Goal: Transaction & Acquisition: Purchase product/service

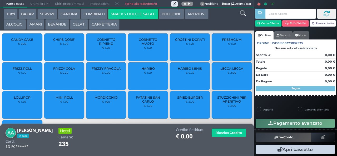
click at [92, 15] on button "COMBINATI" at bounding box center [94, 14] width 27 height 11
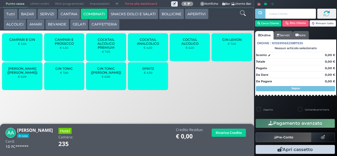
click at [152, 83] on div "SPRITZ € 4,50" at bounding box center [148, 76] width 40 height 28
click at [154, 79] on div "SPRITZ € 4,50" at bounding box center [148, 76] width 40 height 28
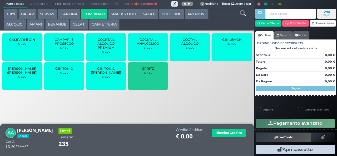
click at [151, 71] on span "SPRITZ" at bounding box center [148, 69] width 12 height 4
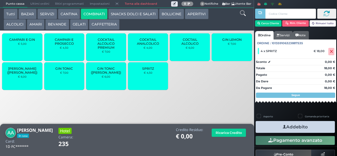
click at [318, 129] on button "Addebito" at bounding box center [295, 127] width 79 height 12
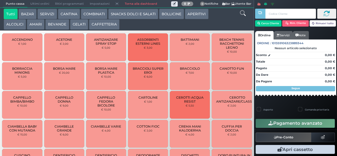
click at [126, 18] on button "SNACKS DOLCI E SALATI" at bounding box center [133, 14] width 50 height 11
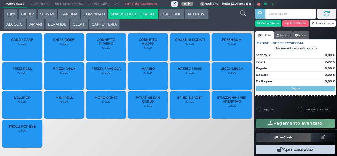
click at [89, 16] on button "COMBINATI" at bounding box center [94, 14] width 27 height 11
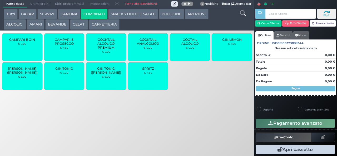
click at [81, 9] on button "COMBINATI" at bounding box center [94, 14] width 27 height 11
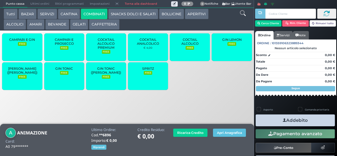
click at [60, 23] on button "BEVANDE" at bounding box center [57, 24] width 24 height 11
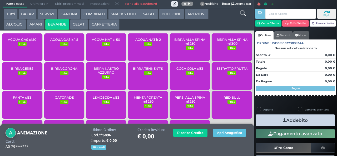
click at [144, 51] on div "ACQUA NAT lt 2 FREE" at bounding box center [148, 47] width 40 height 28
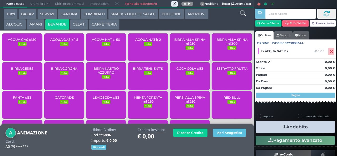
click at [276, 126] on button "Addebito" at bounding box center [295, 127] width 79 height 12
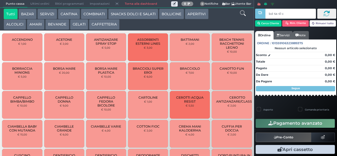
type input "bd 4a 41 c3"
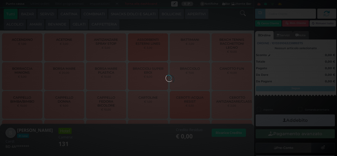
click at [166, 75] on div at bounding box center [169, 78] width 6 height 6
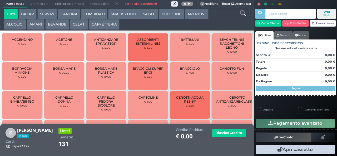
click at [126, 14] on button "SNACKS DOLCI E SALATI" at bounding box center [133, 14] width 50 height 11
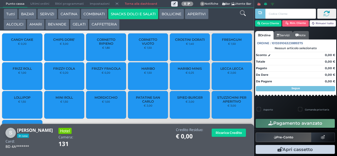
click at [21, 42] on span "CANDY CAKE" at bounding box center [22, 40] width 22 height 4
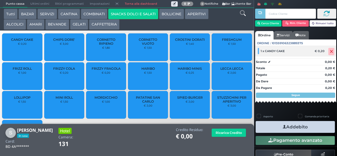
click at [330, 52] on icon at bounding box center [331, 52] width 3 height 0
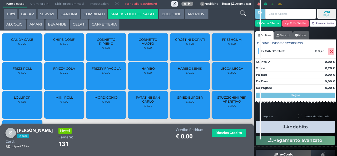
click at [68, 42] on span "CHIPS DORE'" at bounding box center [64, 40] width 22 height 4
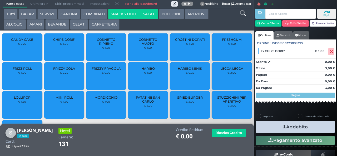
click at [78, 27] on button "GELATI" at bounding box center [79, 24] width 18 height 11
click at [61, 25] on button "BEVANDE" at bounding box center [57, 24] width 24 height 11
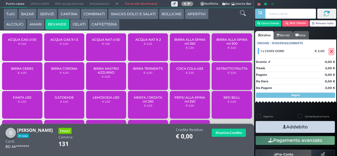
click at [194, 17] on button "APERITIVI" at bounding box center [196, 14] width 23 height 11
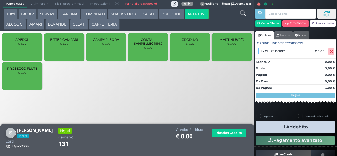
click at [193, 53] on div "CRODINO € 2,50" at bounding box center [190, 47] width 40 height 28
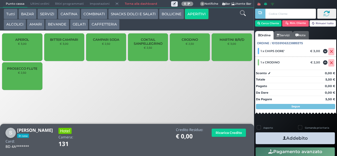
click at [313, 138] on button "Addebito" at bounding box center [295, 139] width 79 height 12
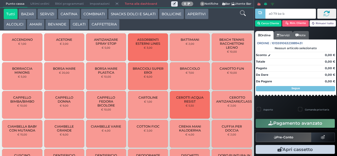
type input "a0 79 be b9"
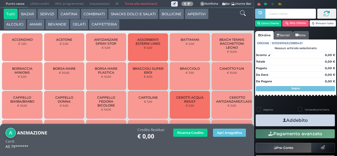
click at [55, 25] on button "BEVANDE" at bounding box center [57, 24] width 24 height 11
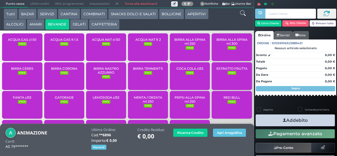
click at [146, 46] on small "FREE" at bounding box center [148, 44] width 8 height 4
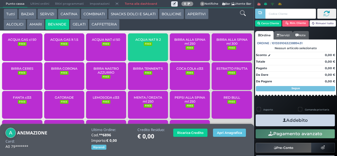
click at [145, 46] on small "FREE" at bounding box center [148, 44] width 8 height 4
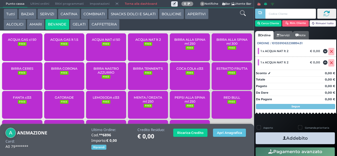
click at [319, 141] on button "Addebito" at bounding box center [295, 139] width 79 height 12
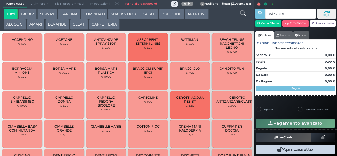
type input "bd 4a 41 c3"
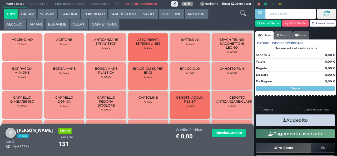
click at [52, 24] on button "BEVANDE" at bounding box center [57, 24] width 24 height 11
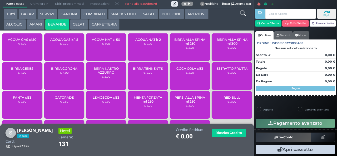
click at [204, 12] on button "APERITIVI" at bounding box center [196, 14] width 23 height 11
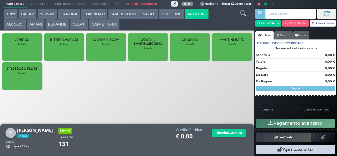
click at [188, 51] on div "CRODINO € 2,50" at bounding box center [190, 47] width 40 height 28
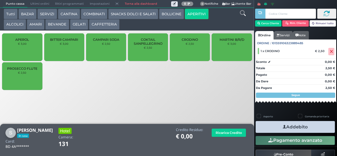
click at [269, 128] on button "Addebito" at bounding box center [295, 127] width 79 height 12
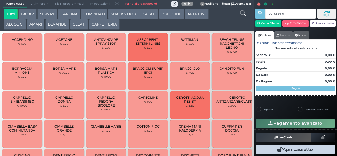
type input "9d 62 56 c3"
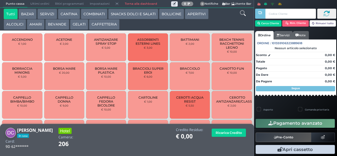
click at [58, 23] on button "BEVANDE" at bounding box center [57, 24] width 24 height 11
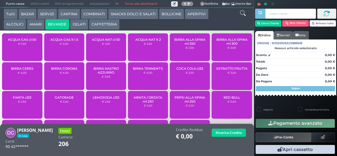
click at [125, 15] on button "SNACKS DOLCI E SALATI" at bounding box center [133, 14] width 50 height 11
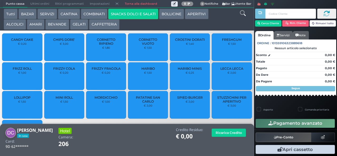
click at [142, 104] on span "PATATINE SAN CARLO" at bounding box center [148, 100] width 31 height 8
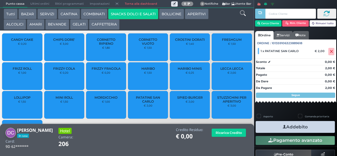
click at [317, 129] on button "Addebito" at bounding box center [295, 127] width 79 height 12
